Goal: Information Seeking & Learning: Check status

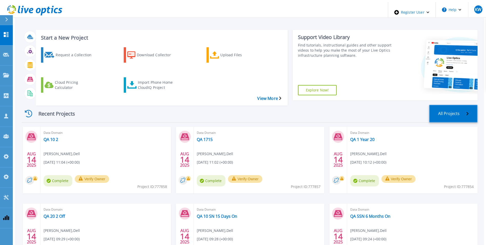
click at [291, 105] on link "All Projects" at bounding box center [453, 114] width 48 height 18
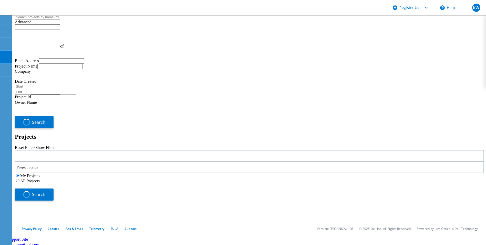
type input "1"
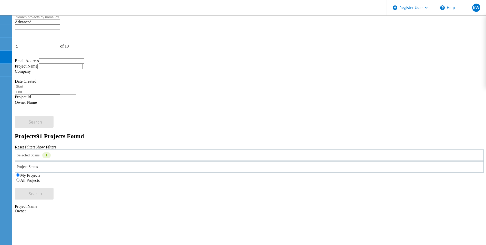
click at [40, 178] on label "All Projects" at bounding box center [29, 180] width 19 height 4
click at [19, 178] on input "All Projects" at bounding box center [17, 179] width 3 height 3
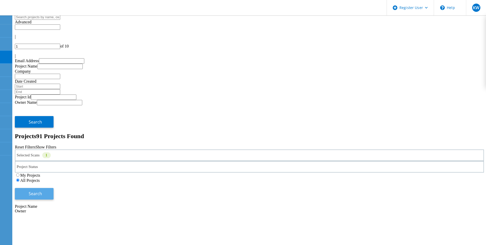
click at [54, 188] on button "Search" at bounding box center [34, 194] width 39 height 12
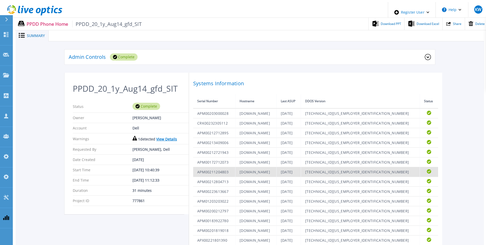
scroll to position [104, 0]
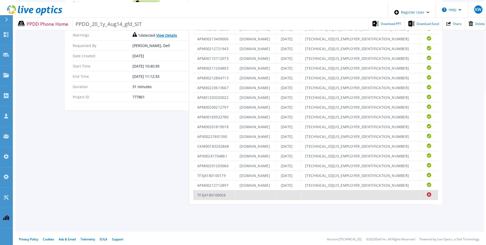
click at [220, 194] on td "TF3J4180100056" at bounding box center [214, 195] width 42 height 10
copy td "TF3J4180100056"
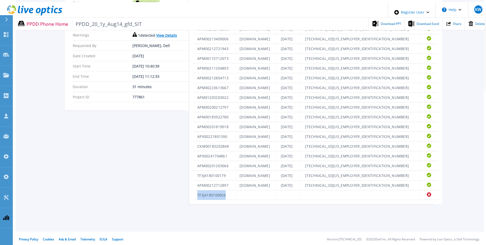
click at [162, 38] on link "View Details" at bounding box center [166, 35] width 21 height 5
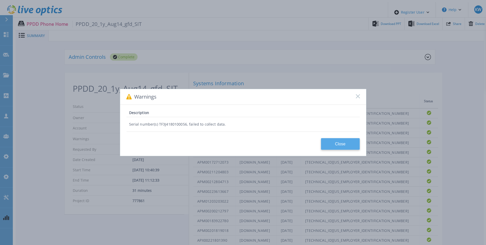
click at [334, 141] on button "Close" at bounding box center [340, 144] width 39 height 12
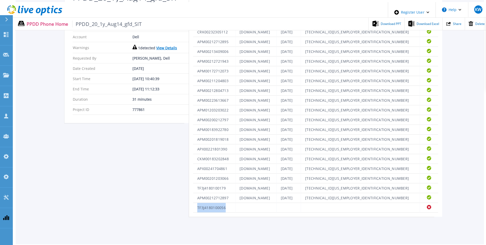
scroll to position [91, 0]
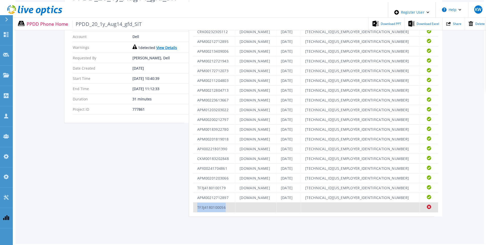
click at [203, 203] on td "TF3J4180100056" at bounding box center [214, 207] width 42 height 10
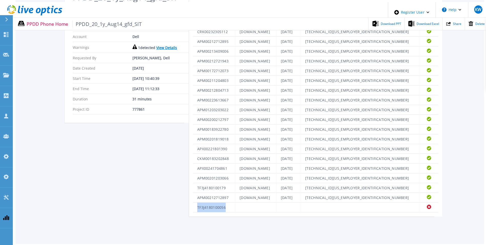
click at [158, 49] on link "View Details" at bounding box center [166, 47] width 21 height 5
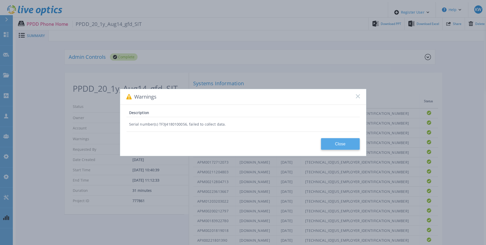
click at [347, 146] on button "Close" at bounding box center [340, 144] width 39 height 12
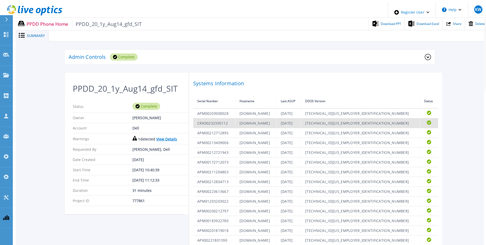
scroll to position [104, 0]
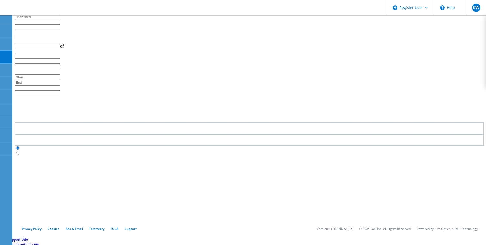
type input "1"
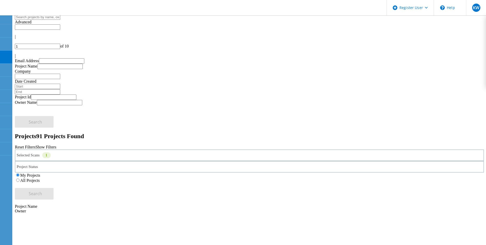
click at [313, 172] on div "My Projects All Projects" at bounding box center [249, 177] width 469 height 10
click at [40, 178] on label "All Projects" at bounding box center [29, 180] width 19 height 4
click at [19, 178] on input "All Projects" at bounding box center [17, 179] width 3 height 3
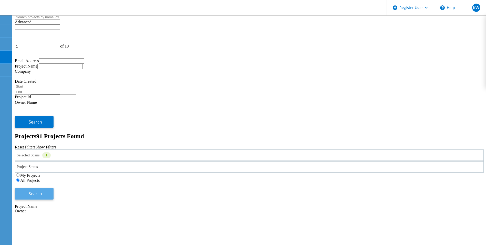
click at [54, 188] on button "Search" at bounding box center [34, 194] width 39 height 12
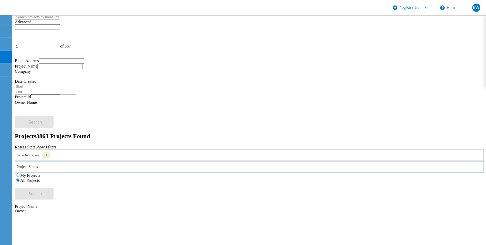
drag, startPoint x: 101, startPoint y: 103, endPoint x: 56, endPoint y: 103, distance: 45.4
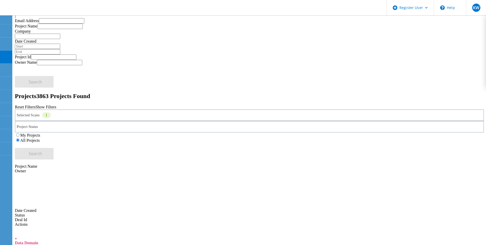
scroll to position [46, 0]
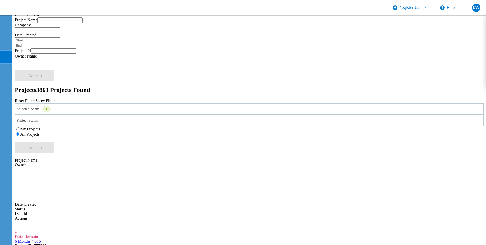
click at [141, 239] on div "6 Months 4 of 5 Project ID: 777963" at bounding box center [249, 243] width 469 height 9
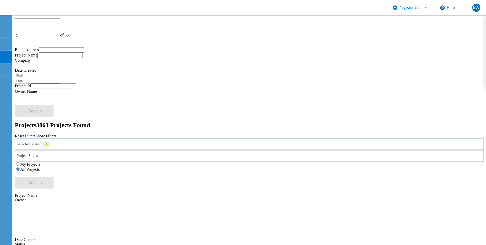
scroll to position [10, 0]
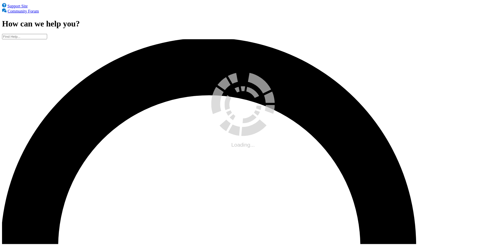
scroll to position [10, 0]
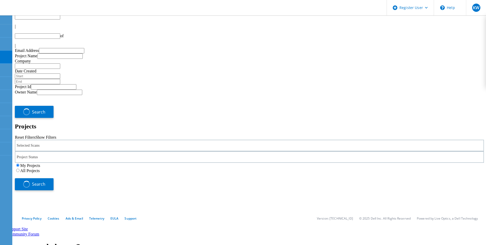
type input "1"
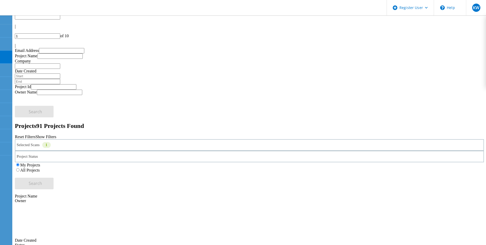
click at [40, 168] on label "All Projects" at bounding box center [29, 170] width 19 height 4
click at [19, 168] on input "All Projects" at bounding box center [17, 169] width 3 height 3
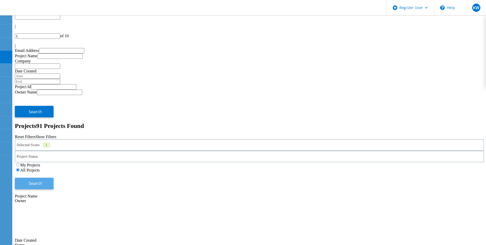
click at [42, 180] on span "Search" at bounding box center [35, 183] width 13 height 6
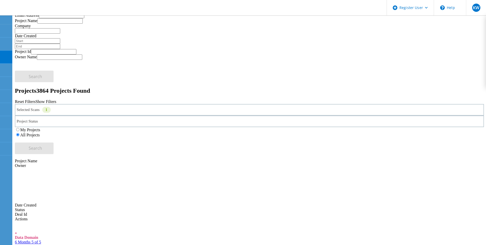
scroll to position [46, 0]
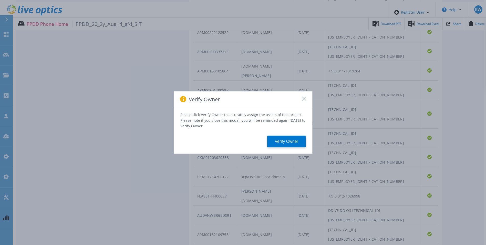
scroll to position [315, 0]
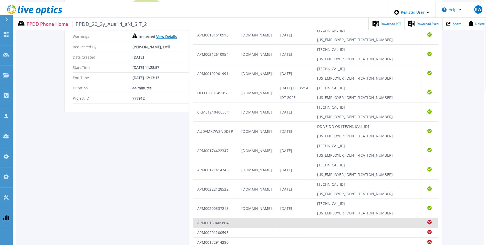
scroll to position [100, 0]
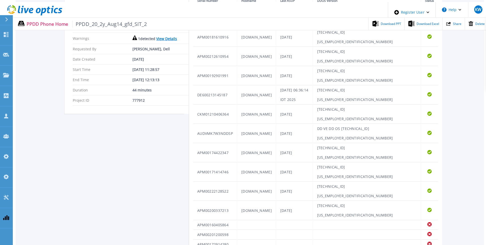
click at [159, 39] on link "View Details" at bounding box center [166, 38] width 21 height 5
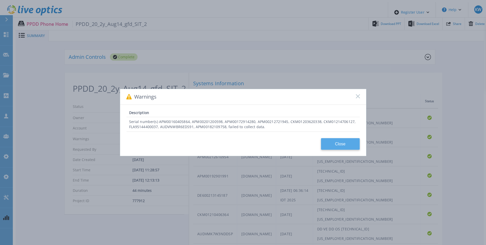
click at [330, 143] on button "Close" at bounding box center [340, 144] width 39 height 12
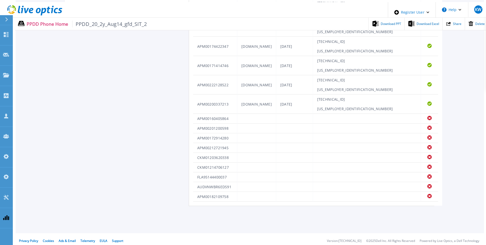
scroll to position [208, 0]
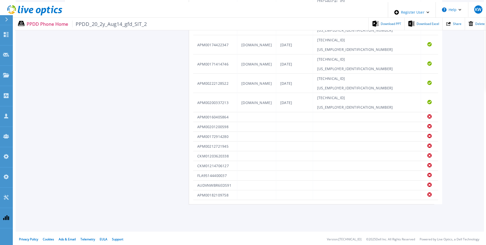
click at [180, 117] on div "PPDD_20_2y_Aug14_gfd_SIT_2 Status Complete Owner Gerry Dunn Account Dell Warnin…" at bounding box center [250, 34] width 371 height 339
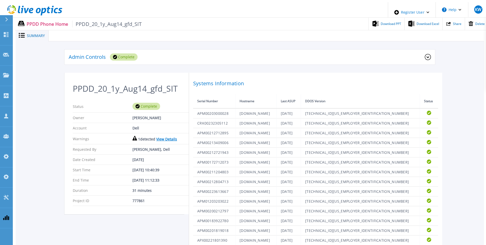
scroll to position [104, 0]
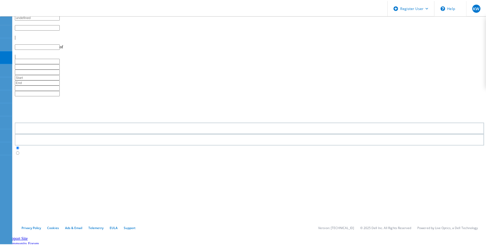
scroll to position [46, 0]
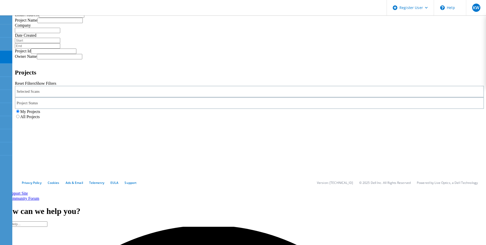
type input "1"
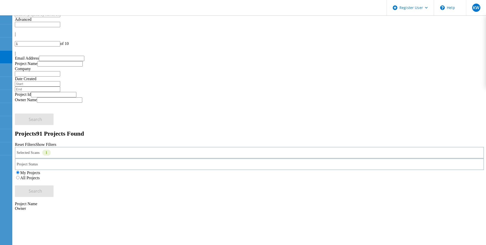
scroll to position [2, 0]
click at [40, 176] on label "All Projects" at bounding box center [29, 178] width 19 height 4
click at [19, 176] on input "All Projects" at bounding box center [17, 177] width 3 height 3
click at [54, 185] on button "Search" at bounding box center [34, 191] width 39 height 12
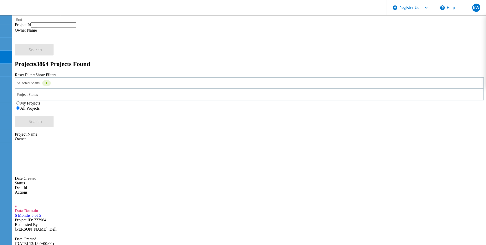
scroll to position [0, 0]
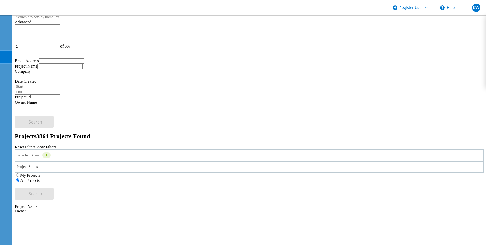
drag, startPoint x: 239, startPoint y: 114, endPoint x: 829, endPoint y: 189, distance: 595.3
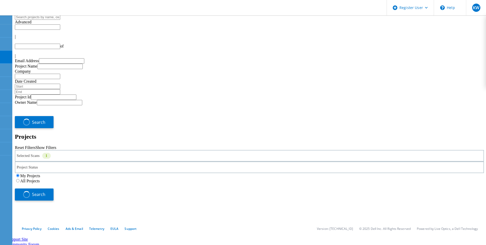
type input "1"
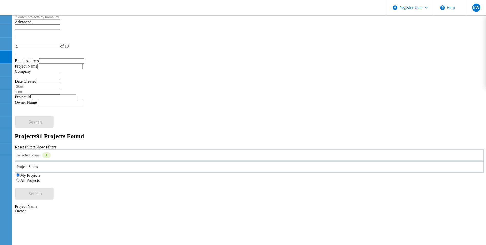
click at [40, 178] on label "All Projects" at bounding box center [29, 180] width 19 height 4
click at [19, 178] on input "All Projects" at bounding box center [17, 179] width 3 height 3
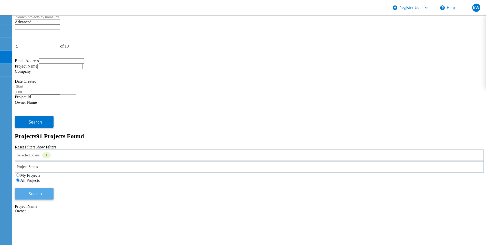
click at [54, 188] on button "Search" at bounding box center [34, 194] width 39 height 12
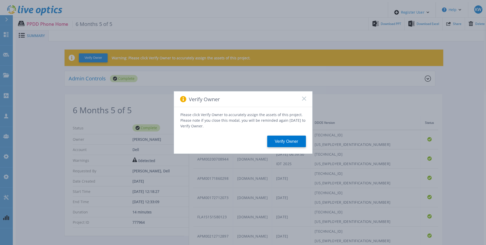
click at [302, 99] on icon at bounding box center [304, 98] width 4 height 4
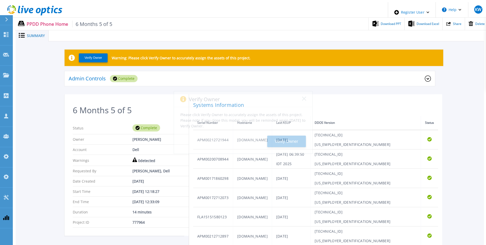
scroll to position [315, 0]
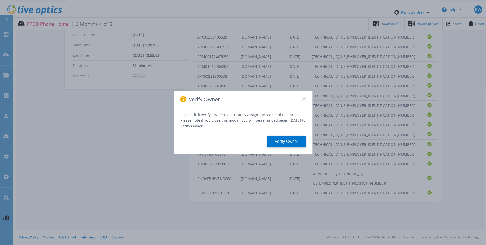
scroll to position [315, 0]
click at [303, 100] on icon at bounding box center [304, 98] width 4 height 4
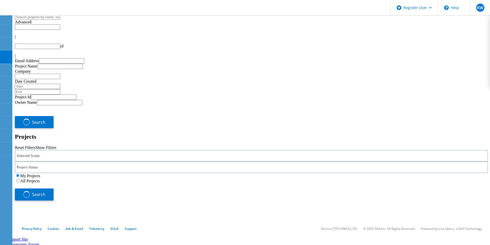
type input "1"
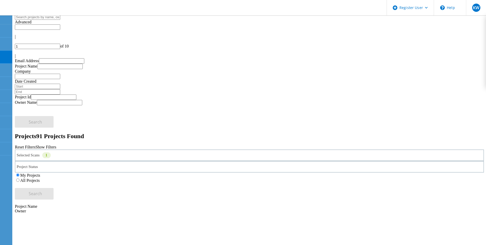
click at [40, 178] on label "All Projects" at bounding box center [29, 180] width 19 height 4
click at [19, 178] on input "All Projects" at bounding box center [17, 179] width 3 height 3
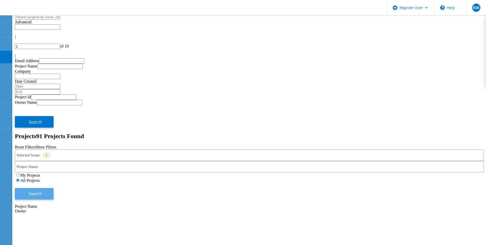
click at [54, 188] on button "Search" at bounding box center [34, 194] width 39 height 12
